Goal: Download file/media

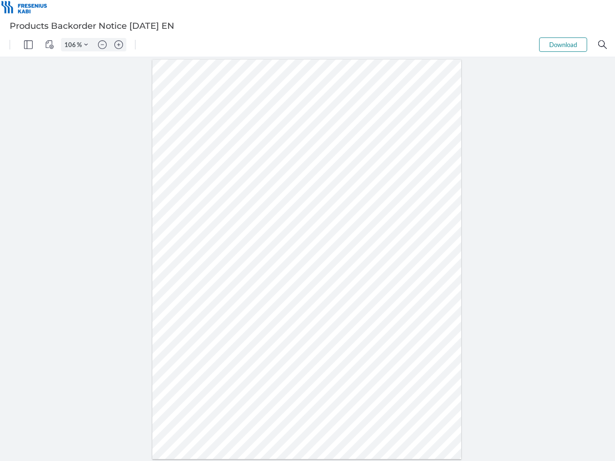
click at [28, 45] on img "Panel" at bounding box center [28, 44] width 9 height 9
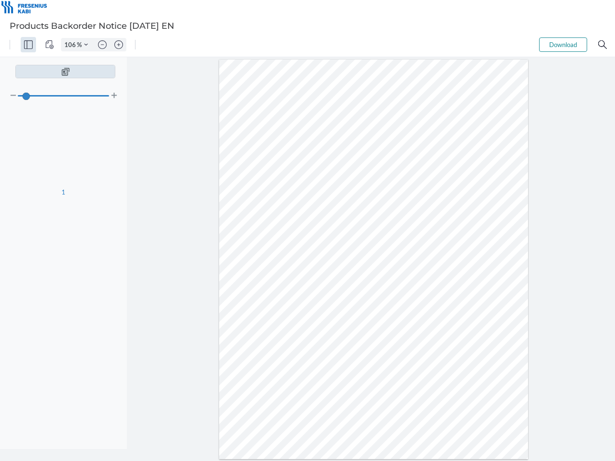
click at [49, 45] on img "View Controls" at bounding box center [49, 44] width 9 height 9
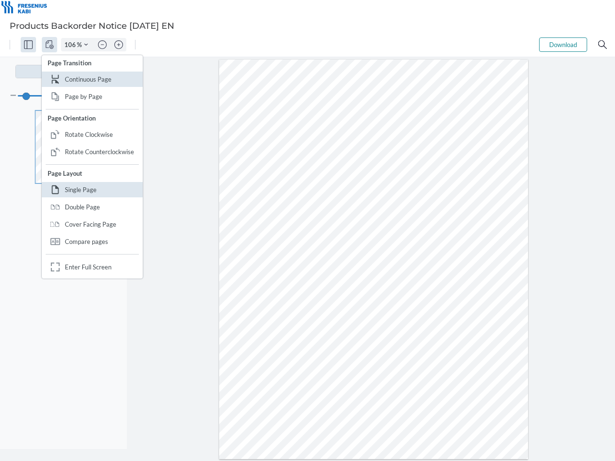
click at [72, 45] on input "106" at bounding box center [68, 44] width 15 height 9
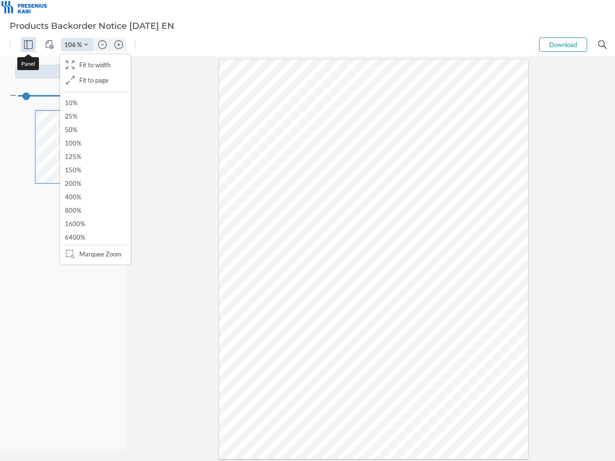
click at [86, 45] on img "Zoom Controls" at bounding box center [86, 45] width 4 height 4
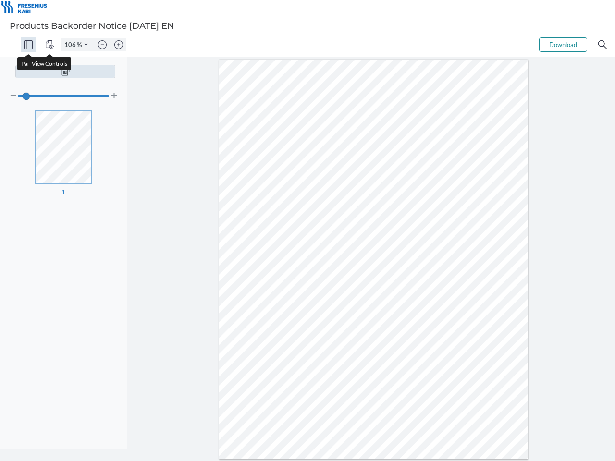
click at [102, 45] on img "Zoom out" at bounding box center [102, 44] width 9 height 9
click at [119, 45] on img "Zoom in" at bounding box center [118, 44] width 9 height 9
type input "106"
click at [563, 45] on button "Download" at bounding box center [563, 44] width 48 height 14
click at [602, 45] on img "Search" at bounding box center [602, 44] width 9 height 9
